Goal: Task Accomplishment & Management: Use online tool/utility

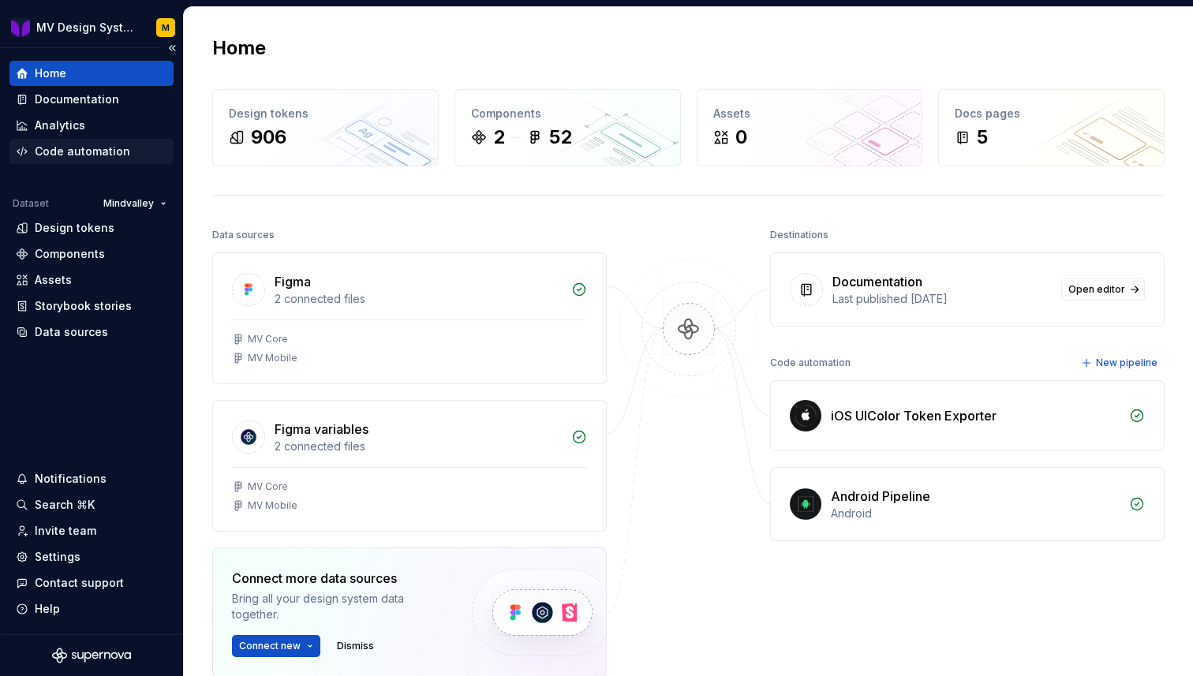
click at [117, 156] on div "Code automation" at bounding box center [82, 152] width 95 height 16
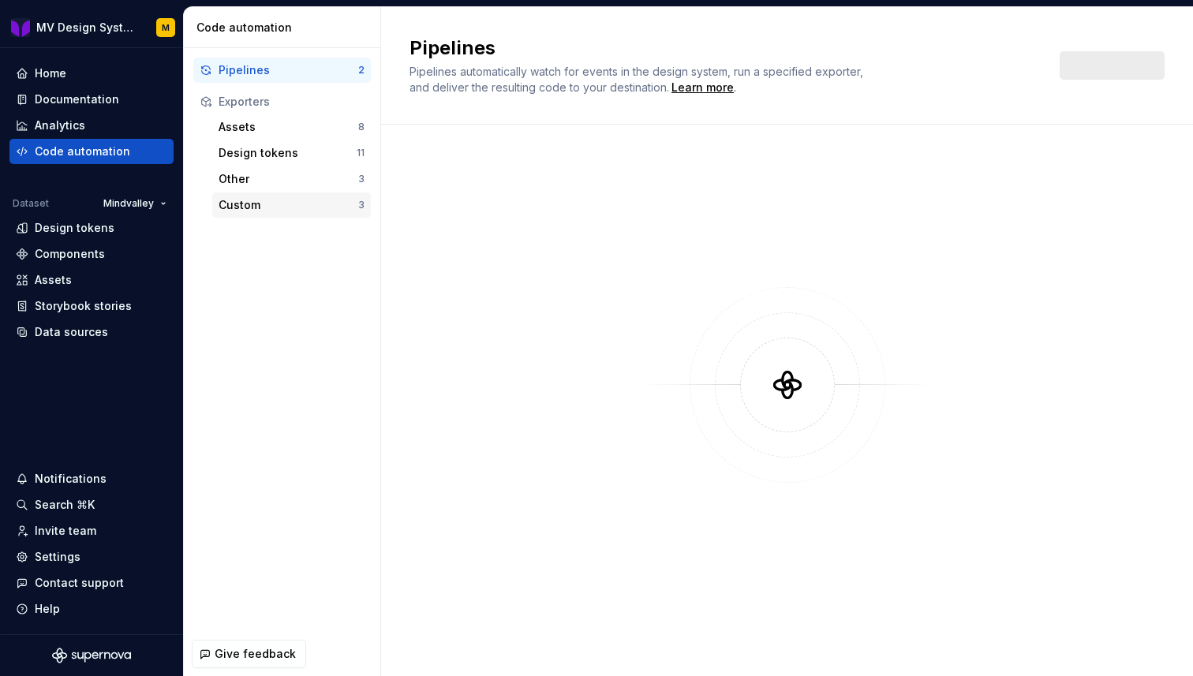
click at [253, 208] on div "Custom" at bounding box center [289, 205] width 140 height 16
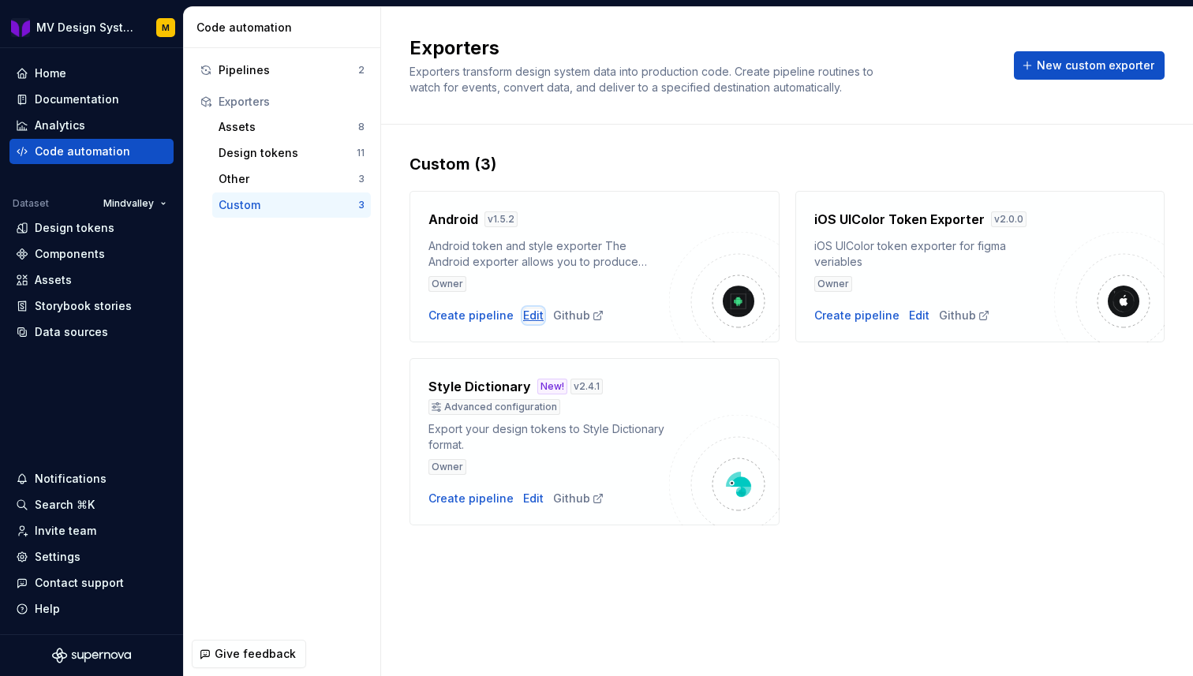
click at [523, 318] on div "Edit" at bounding box center [533, 316] width 21 height 16
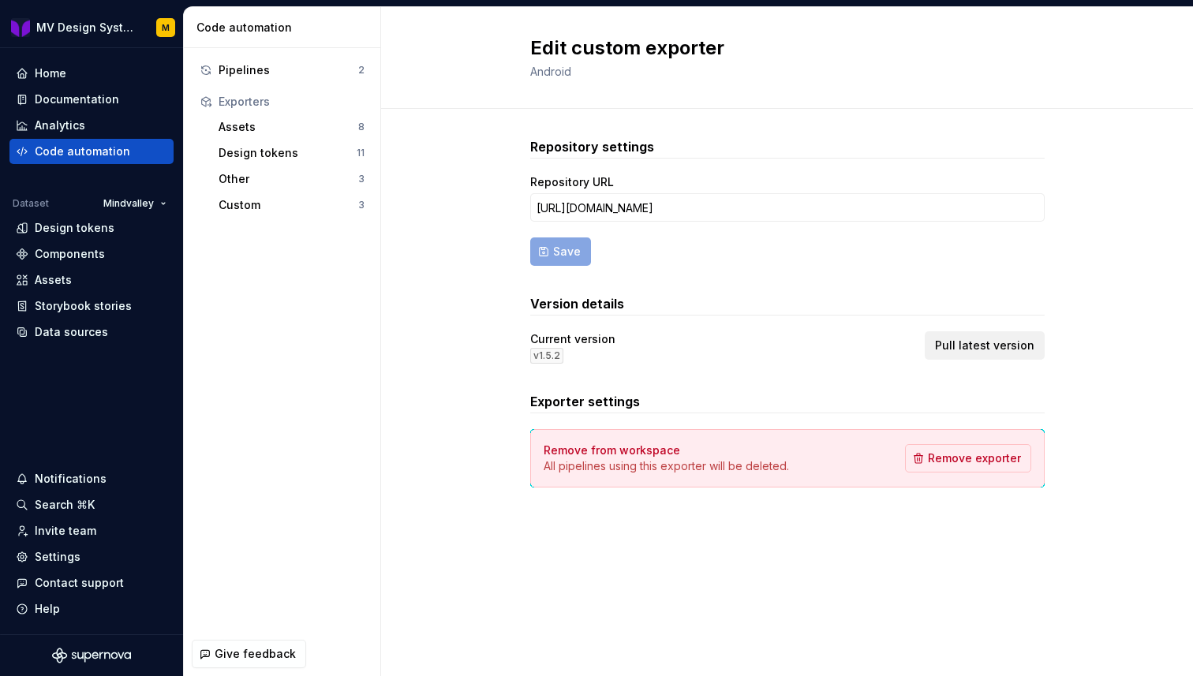
click at [1003, 350] on span "Pull latest version" at bounding box center [984, 346] width 99 height 16
click at [83, 149] on div "Code automation" at bounding box center [82, 152] width 95 height 16
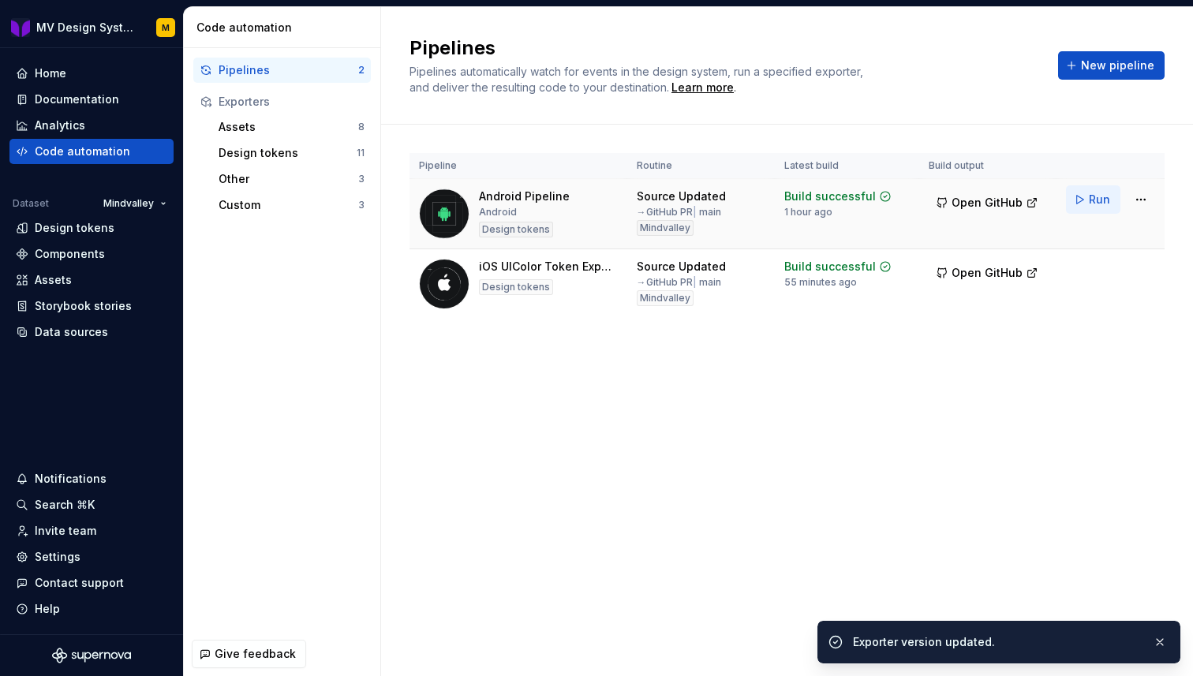
click at [1101, 204] on span "Run" at bounding box center [1099, 200] width 21 height 16
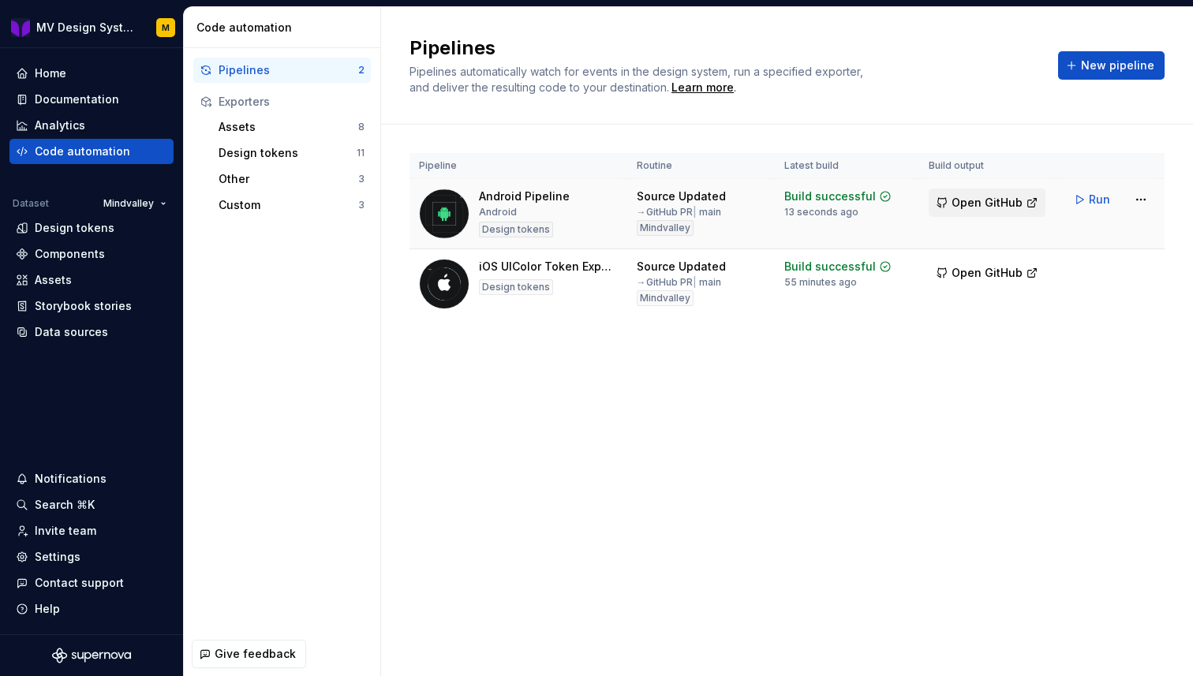
click at [1024, 199] on button "Open GitHub" at bounding box center [987, 203] width 117 height 28
